Goal: Task Accomplishment & Management: Use online tool/utility

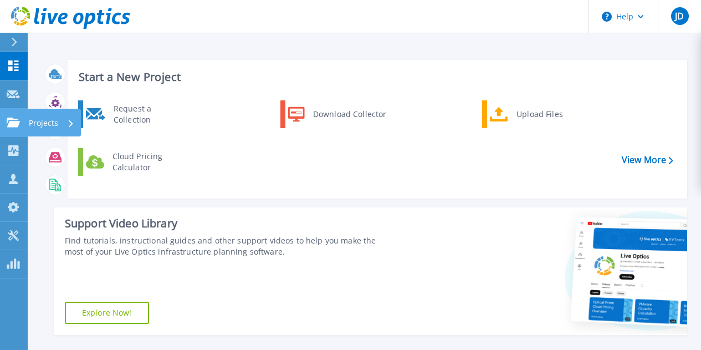
click at [41, 122] on p "Projects" at bounding box center [43, 123] width 29 height 29
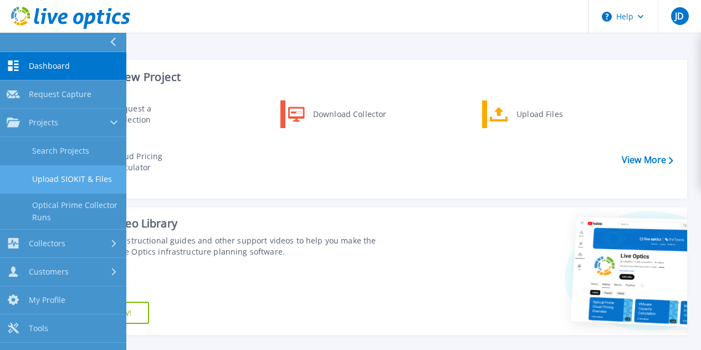
click at [66, 178] on link "Upload SIOKIT & Files" at bounding box center [63, 179] width 126 height 28
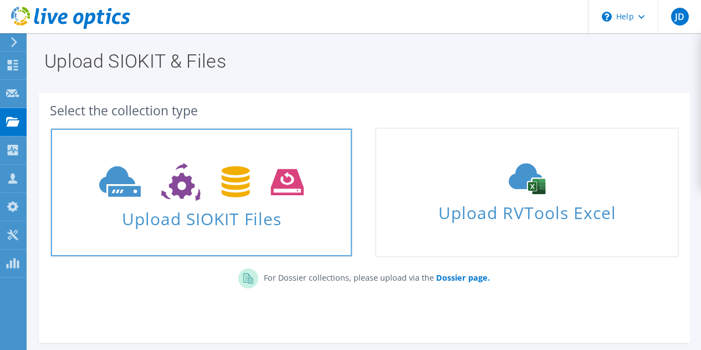
click at [231, 206] on span "Upload SIOKIT Files" at bounding box center [201, 215] width 301 height 24
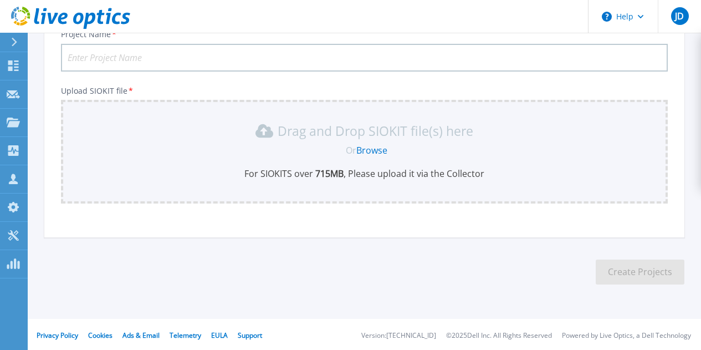
scroll to position [91, 0]
click at [150, 57] on input "Project Name *" at bounding box center [364, 56] width 607 height 28
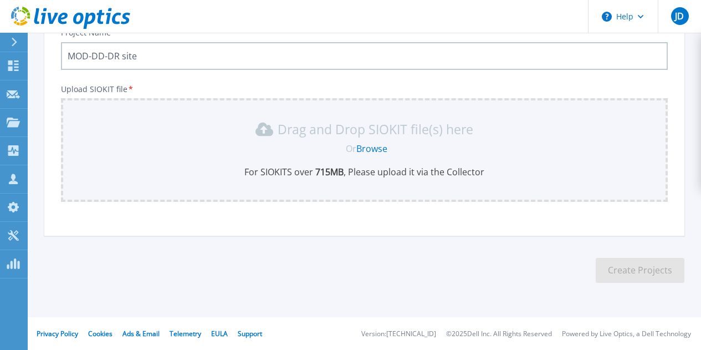
type input "MOD-DD-DR site"
click at [372, 149] on link "Browse" at bounding box center [371, 148] width 31 height 12
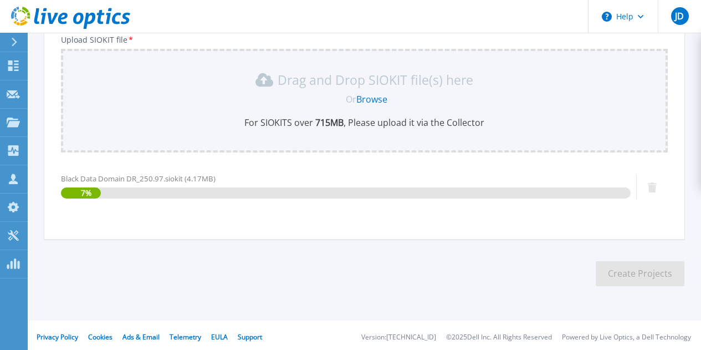
scroll to position [144, 0]
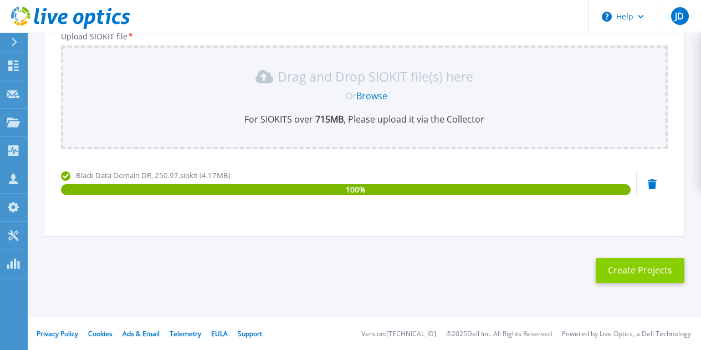
click at [640, 274] on button "Create Projects" at bounding box center [640, 270] width 89 height 25
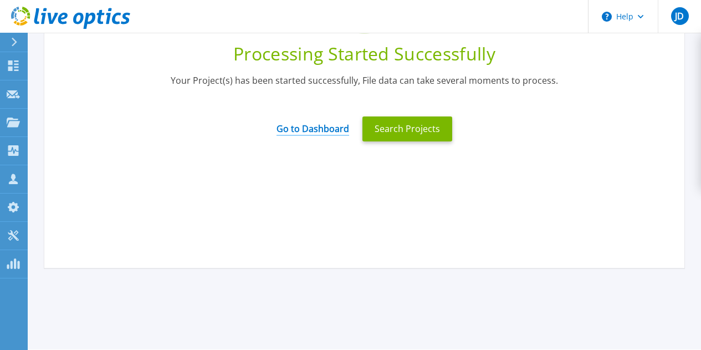
click at [318, 130] on link "Go to Dashboard" at bounding box center [313, 125] width 73 height 22
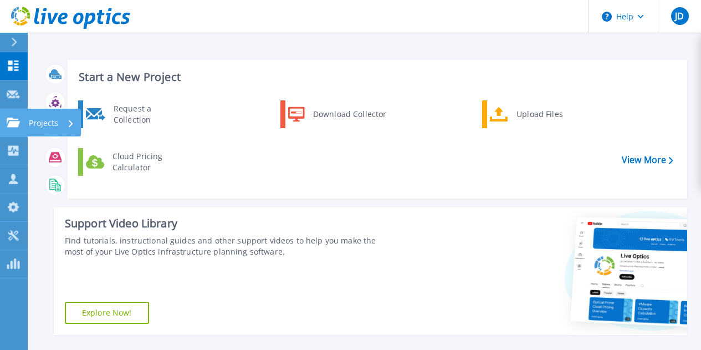
click at [42, 124] on p "Projects" at bounding box center [43, 123] width 29 height 29
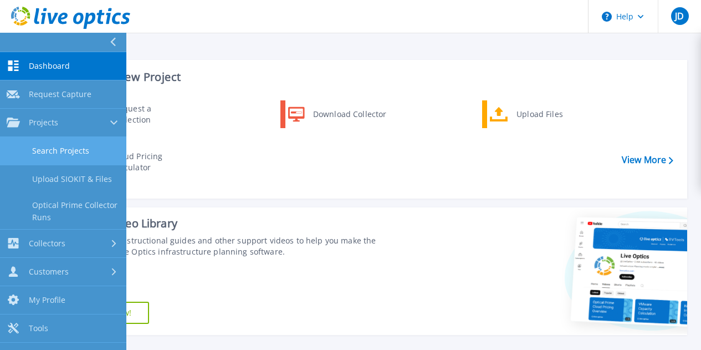
click at [64, 153] on link "Search Projects" at bounding box center [63, 151] width 126 height 28
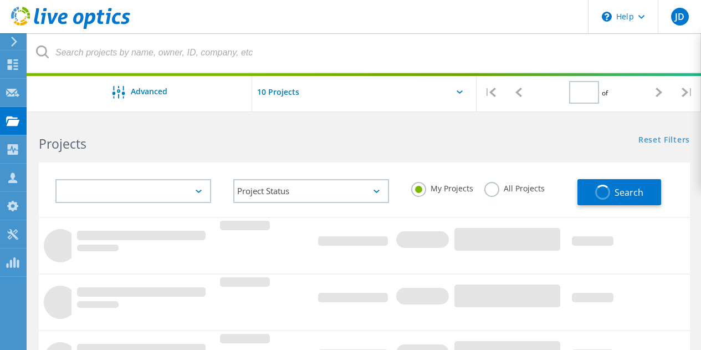
type input "1"
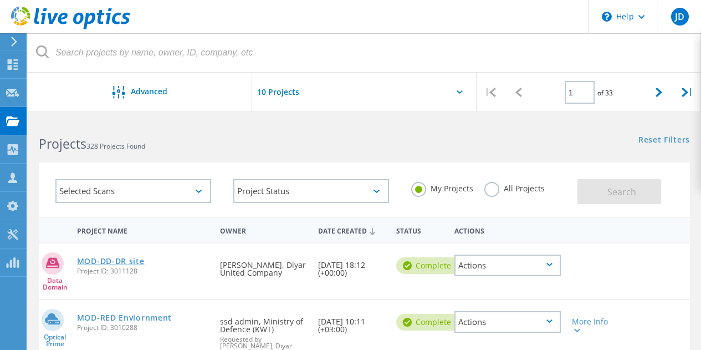
click at [118, 262] on link "MOD-DD-DR site" at bounding box center [111, 261] width 68 height 8
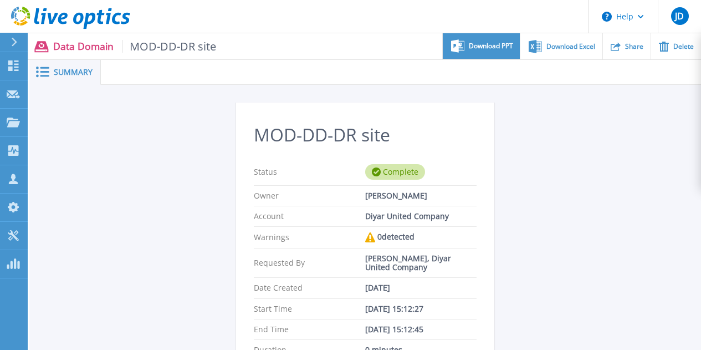
click at [495, 48] on span "Download PPT" at bounding box center [491, 46] width 44 height 7
